Goal: Use online tool/utility: Utilize a website feature to perform a specific function

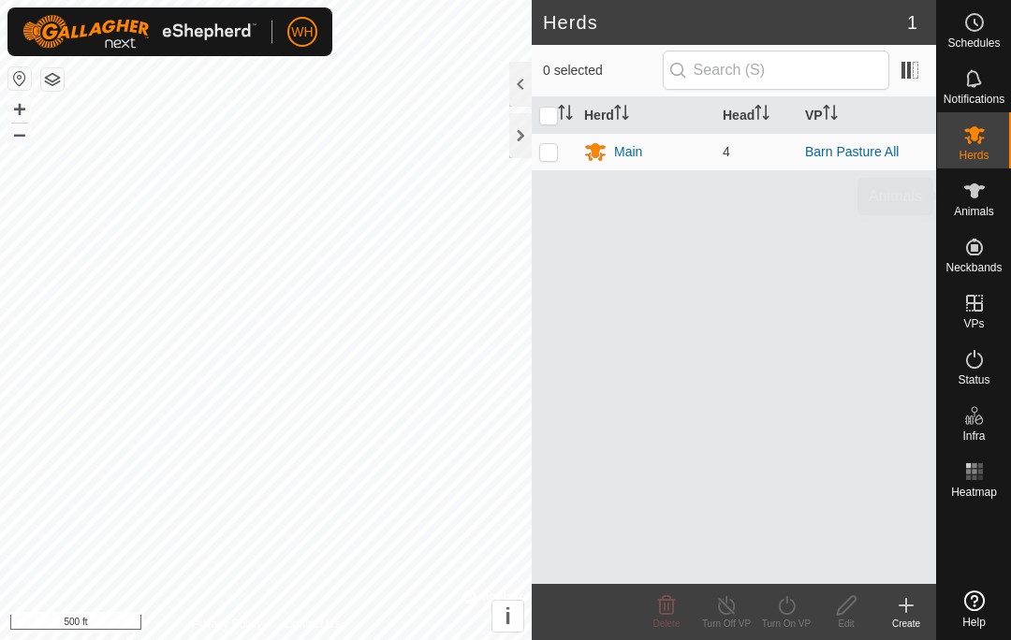
click at [972, 201] on icon at bounding box center [974, 191] width 22 height 22
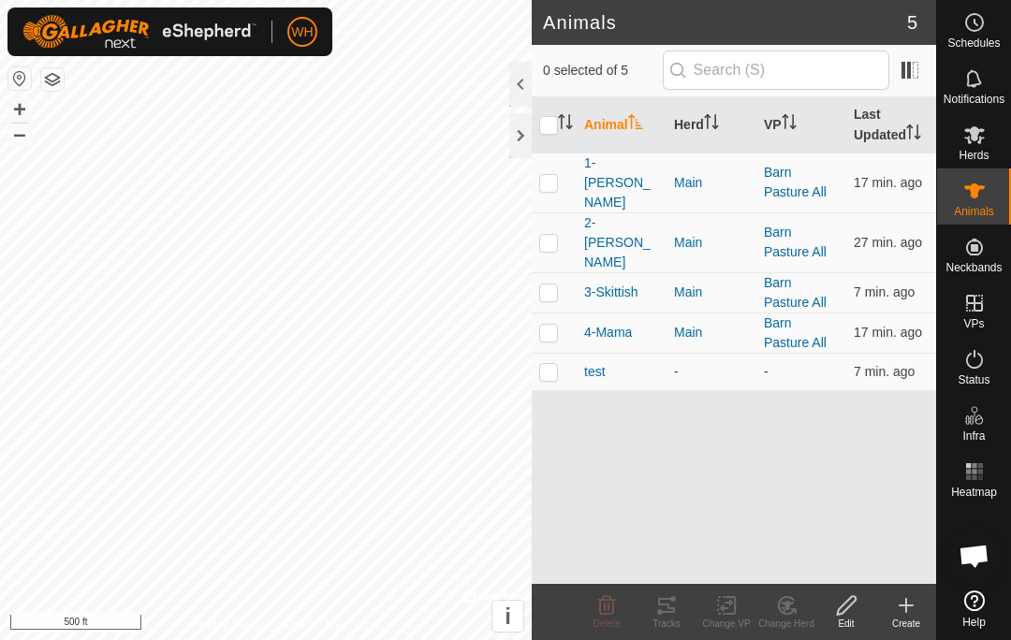
click at [555, 183] on td at bounding box center [554, 183] width 45 height 60
click at [661, 623] on div "Tracks" at bounding box center [666, 624] width 60 height 14
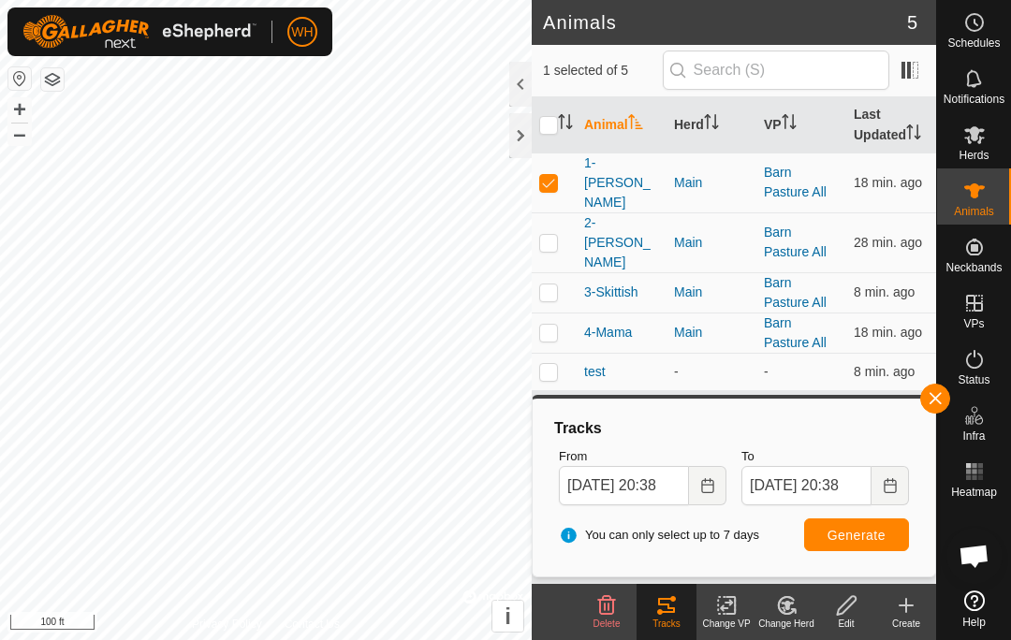
click at [548, 175] on p-checkbox at bounding box center [548, 182] width 19 height 15
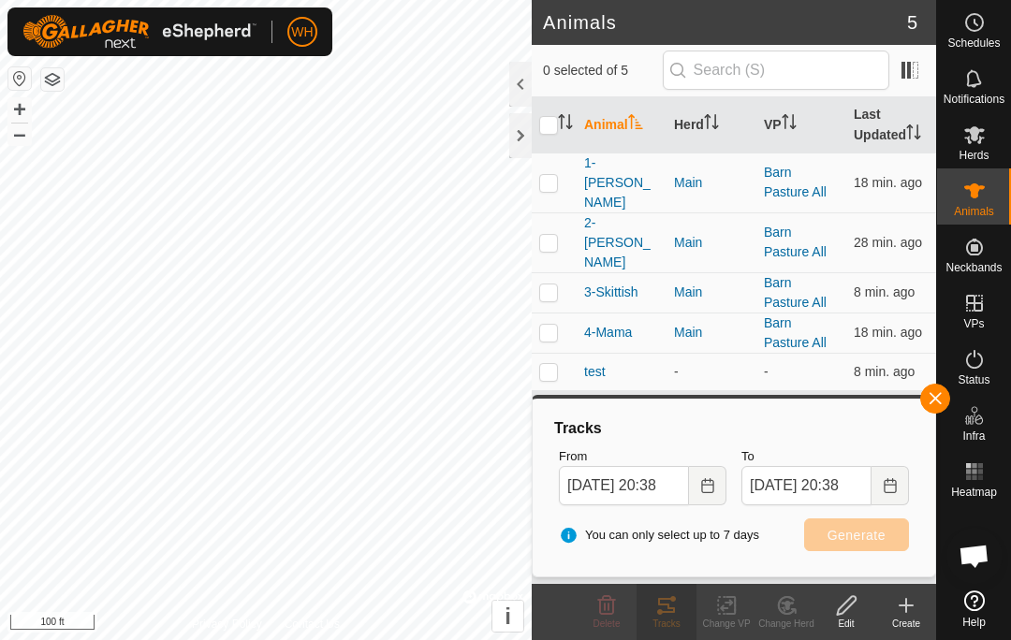
checkbox input "false"
click at [548, 325] on p-checkbox at bounding box center [548, 332] width 19 height 15
checkbox input "true"
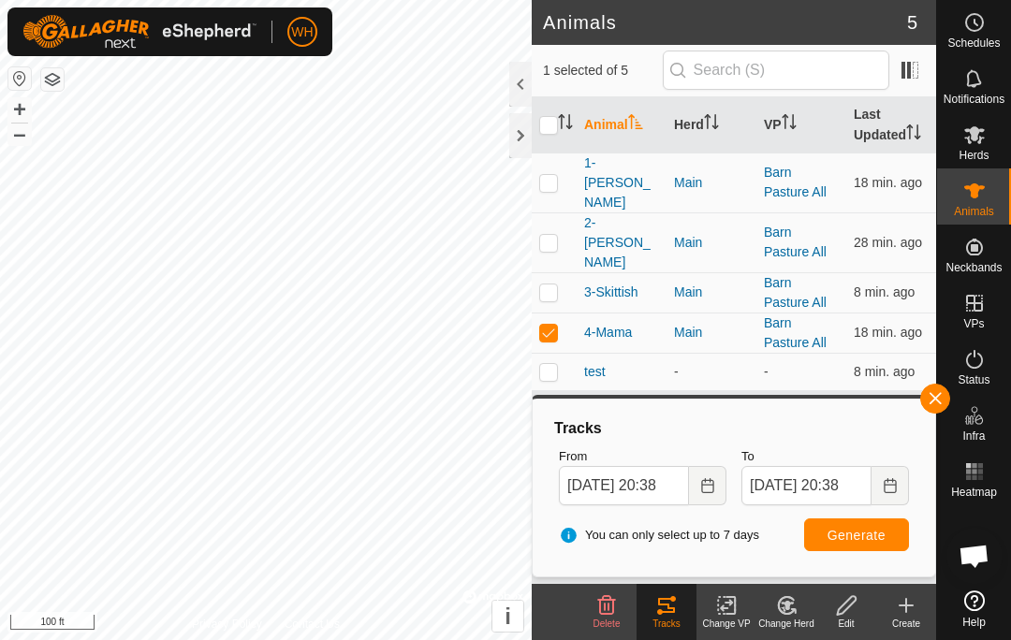
click at [879, 547] on button "Generate" at bounding box center [856, 535] width 105 height 33
click at [564, 272] on td at bounding box center [554, 292] width 45 height 40
checkbox input "true"
click at [561, 217] on td at bounding box center [554, 242] width 45 height 60
checkbox input "true"
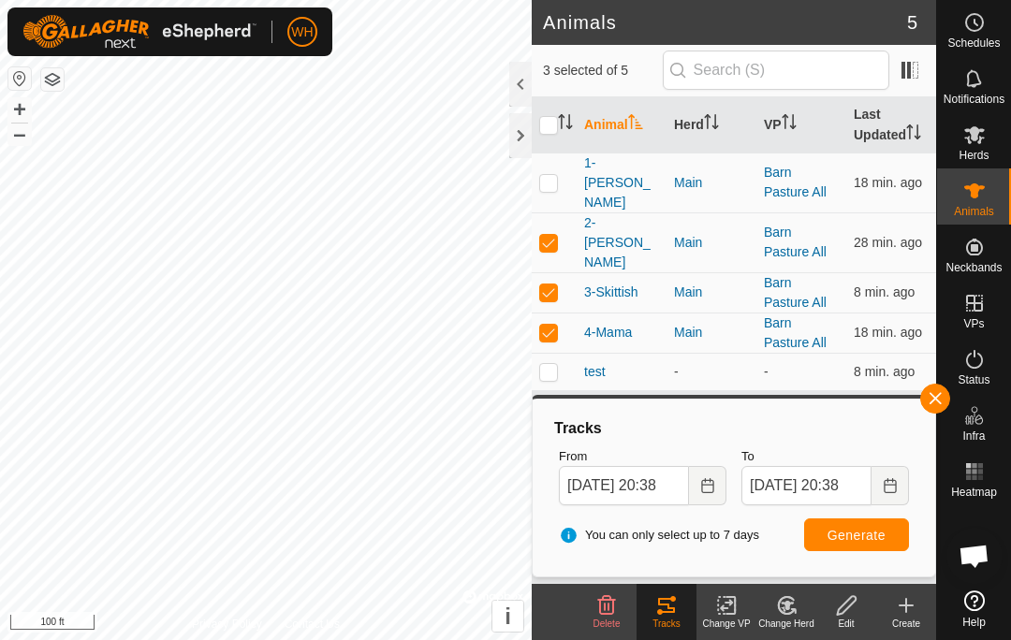
click at [552, 325] on p-checkbox at bounding box center [548, 332] width 19 height 15
checkbox input "false"
click at [867, 536] on span "Generate" at bounding box center [856, 535] width 58 height 15
click at [557, 235] on p-checkbox at bounding box center [548, 242] width 19 height 15
checkbox input "false"
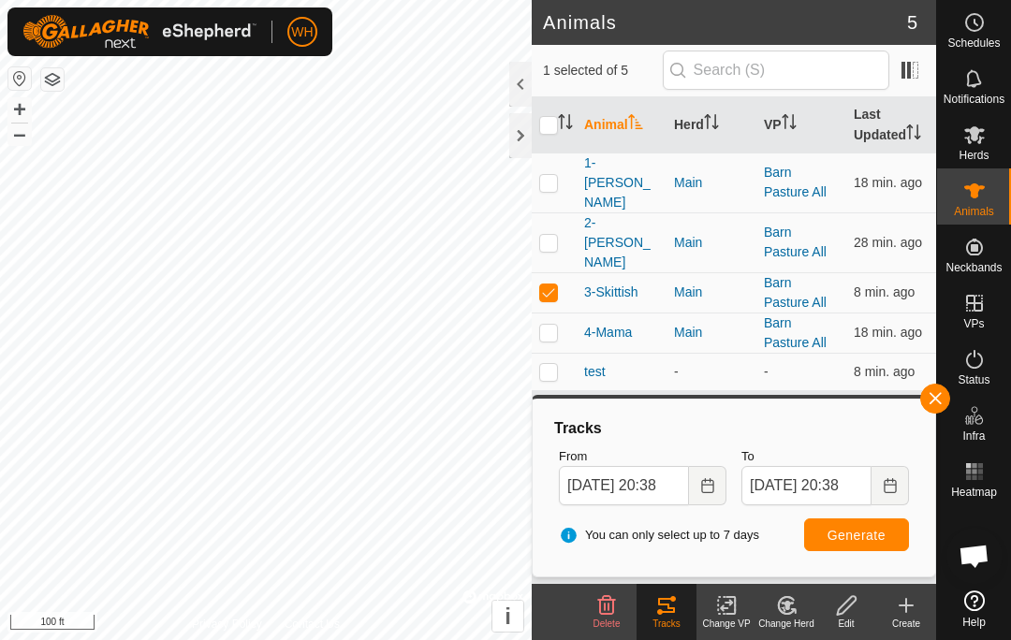
click at [548, 285] on p-checkbox at bounding box center [548, 292] width 19 height 15
checkbox input "false"
